Goal: Complete application form

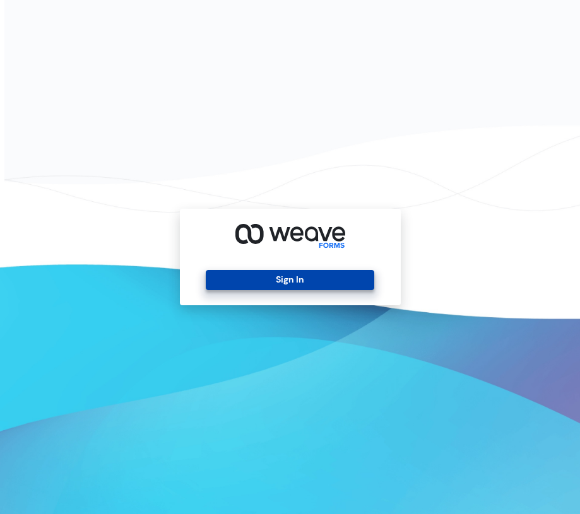
click at [272, 280] on button "Sign In" at bounding box center [290, 280] width 168 height 20
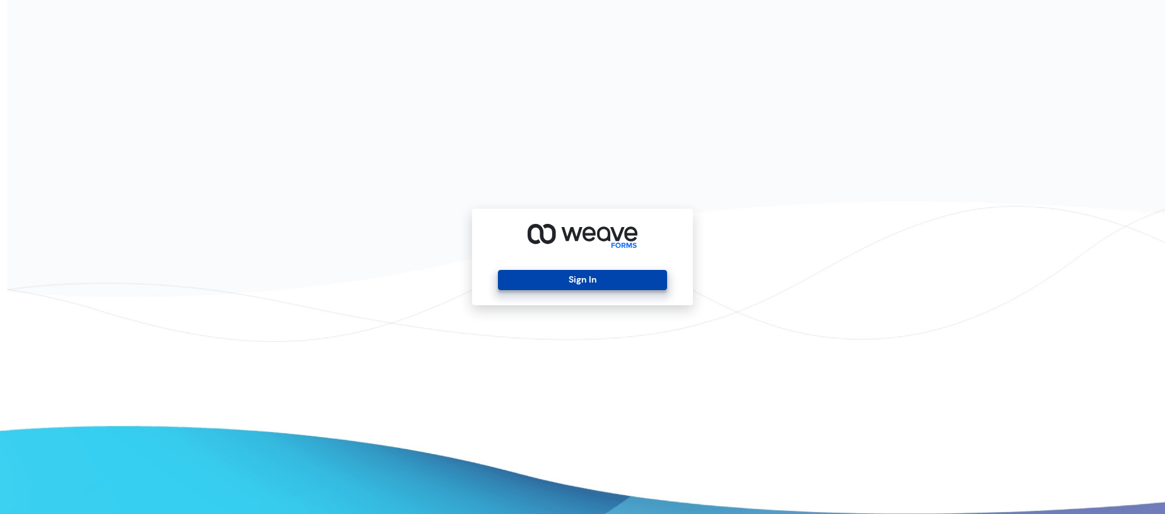
click at [562, 283] on button "Sign In" at bounding box center [582, 280] width 168 height 20
